Goal: Task Accomplishment & Management: Complete application form

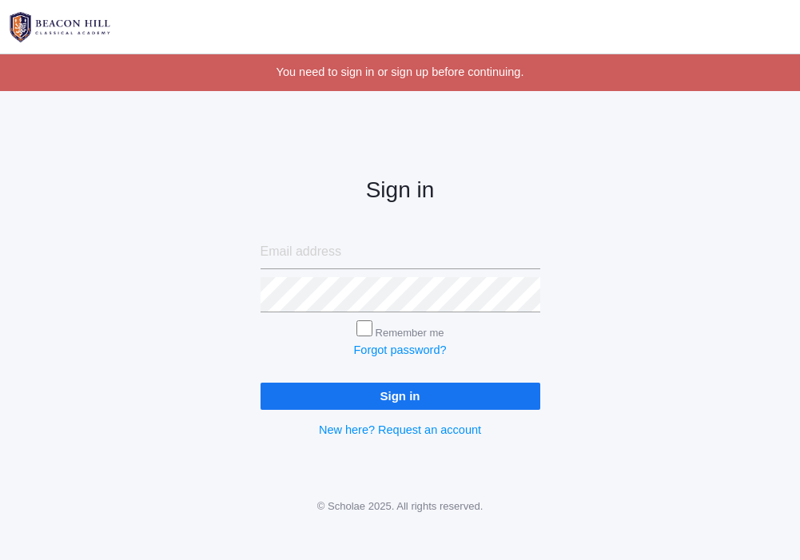
type input "juliajdahlstrom@gmail.com"
click at [359, 324] on input "Remember me" at bounding box center [365, 329] width 16 height 16
checkbox input "true"
click at [410, 393] on input "Sign in" at bounding box center [401, 396] width 280 height 26
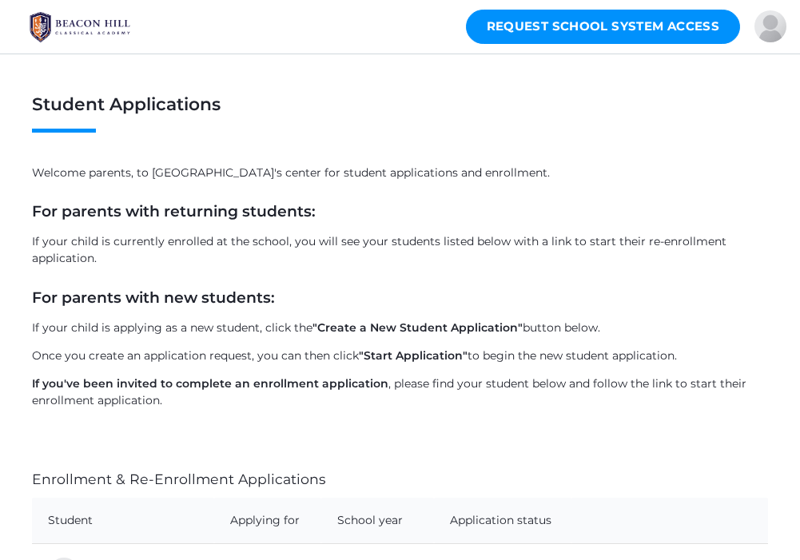
click at [701, 27] on link "Request School System Access" at bounding box center [603, 27] width 275 height 34
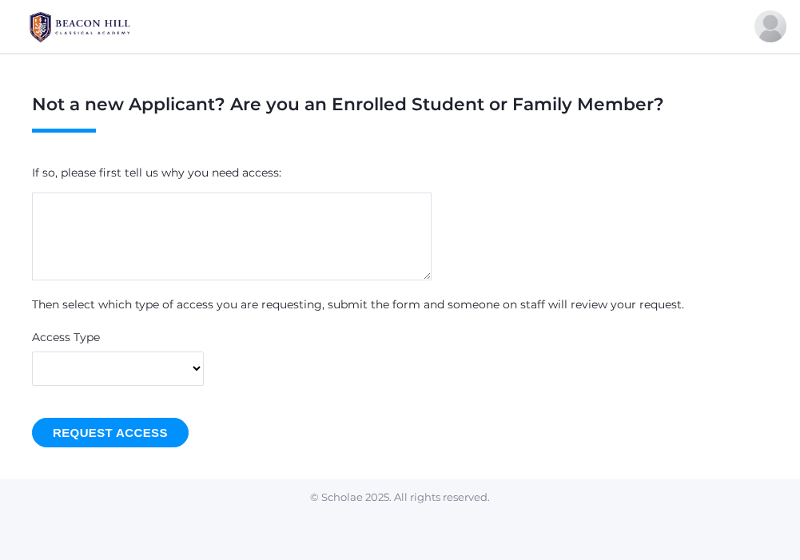
click at [269, 210] on textarea at bounding box center [232, 237] width 400 height 88
type textarea "Enrolled student"
click at [173, 361] on select "I'm a Parent I'm a Student I'm Someone else" at bounding box center [118, 369] width 172 height 35
select select "parent"
click at [150, 426] on input "Request Access" at bounding box center [110, 433] width 157 height 30
